Goal: Entertainment & Leisure: Consume media (video, audio)

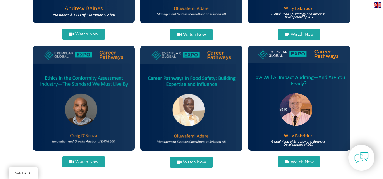
scroll to position [34, 0]
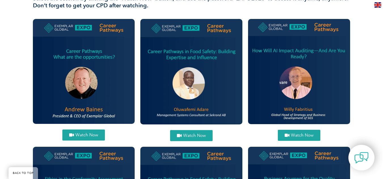
scroll to position [216, 0]
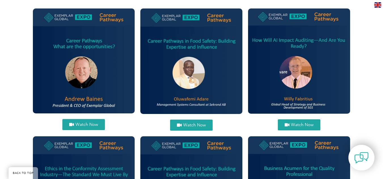
click at [180, 123] on icon at bounding box center [179, 125] width 5 height 4
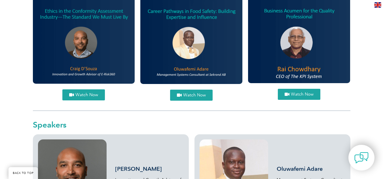
scroll to position [372, 0]
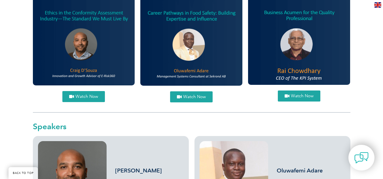
click at [298, 98] on span "Watch Now" at bounding box center [302, 96] width 23 height 4
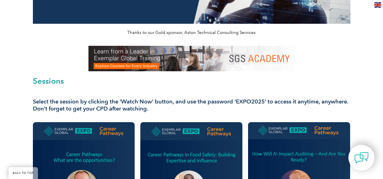
scroll to position [3, 0]
